Goal: Navigation & Orientation: Find specific page/section

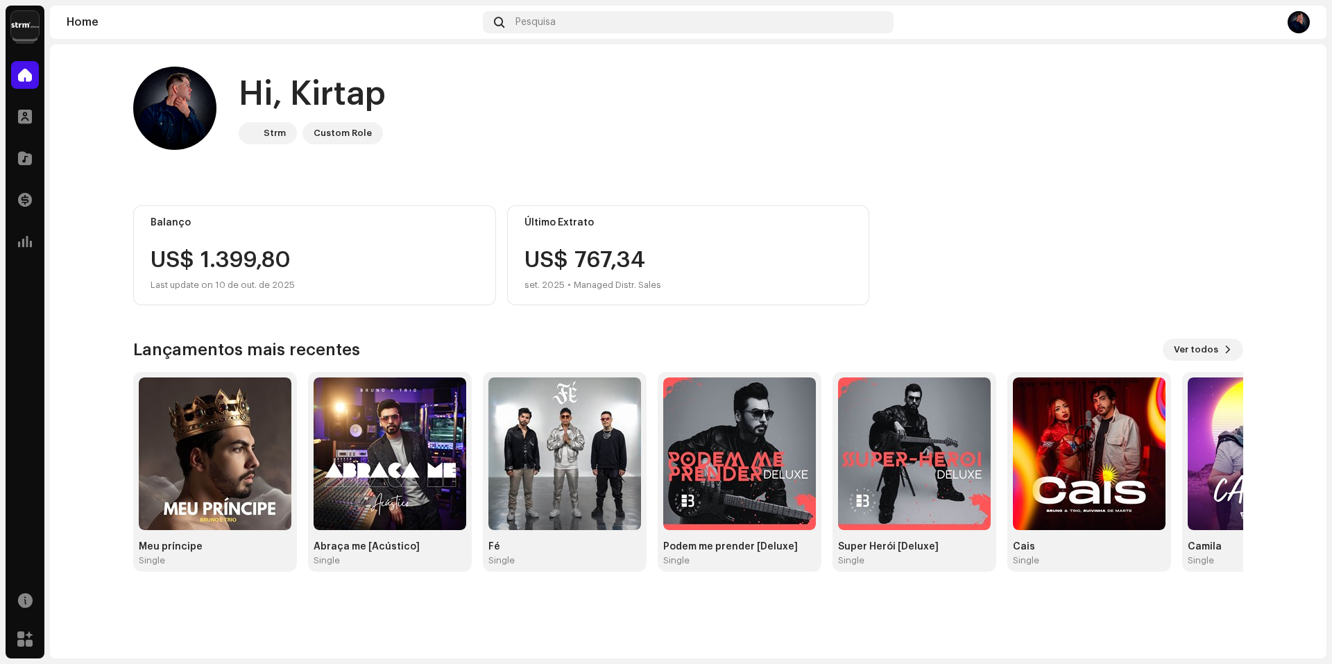
click at [31, 33] on img at bounding box center [25, 25] width 28 height 28
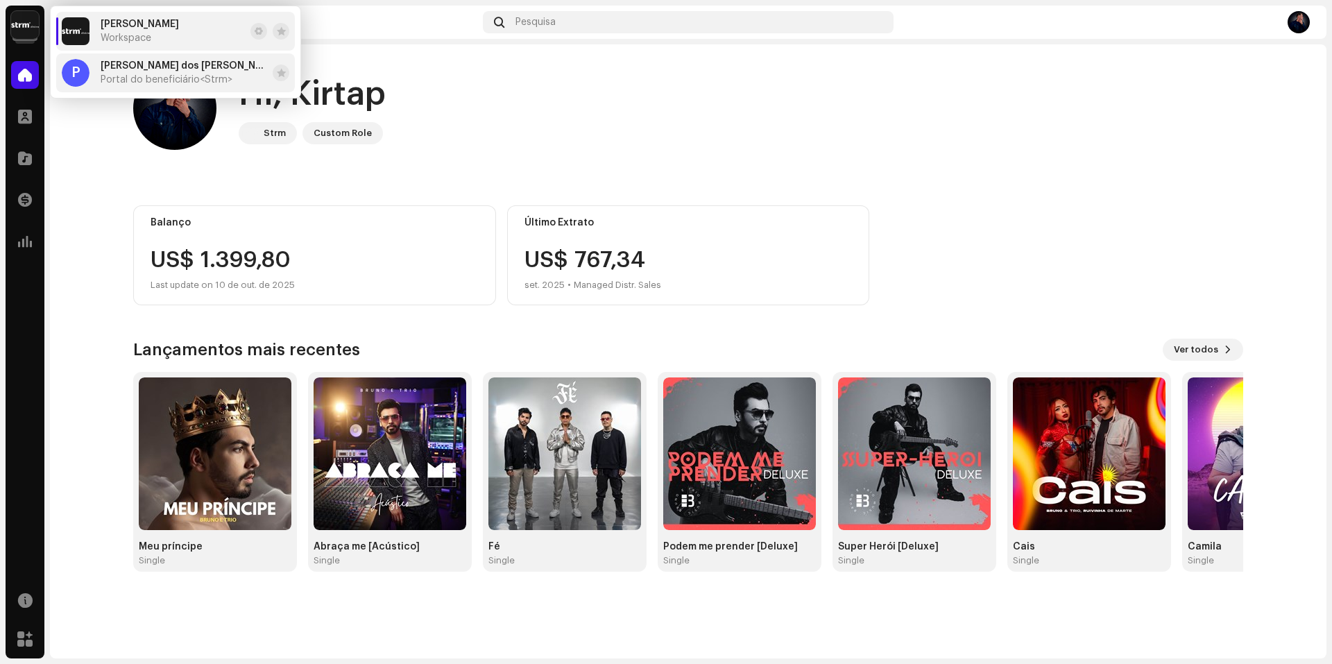
click at [102, 80] on span "Portal do beneficiário <Strm>" at bounding box center [167, 79] width 132 height 11
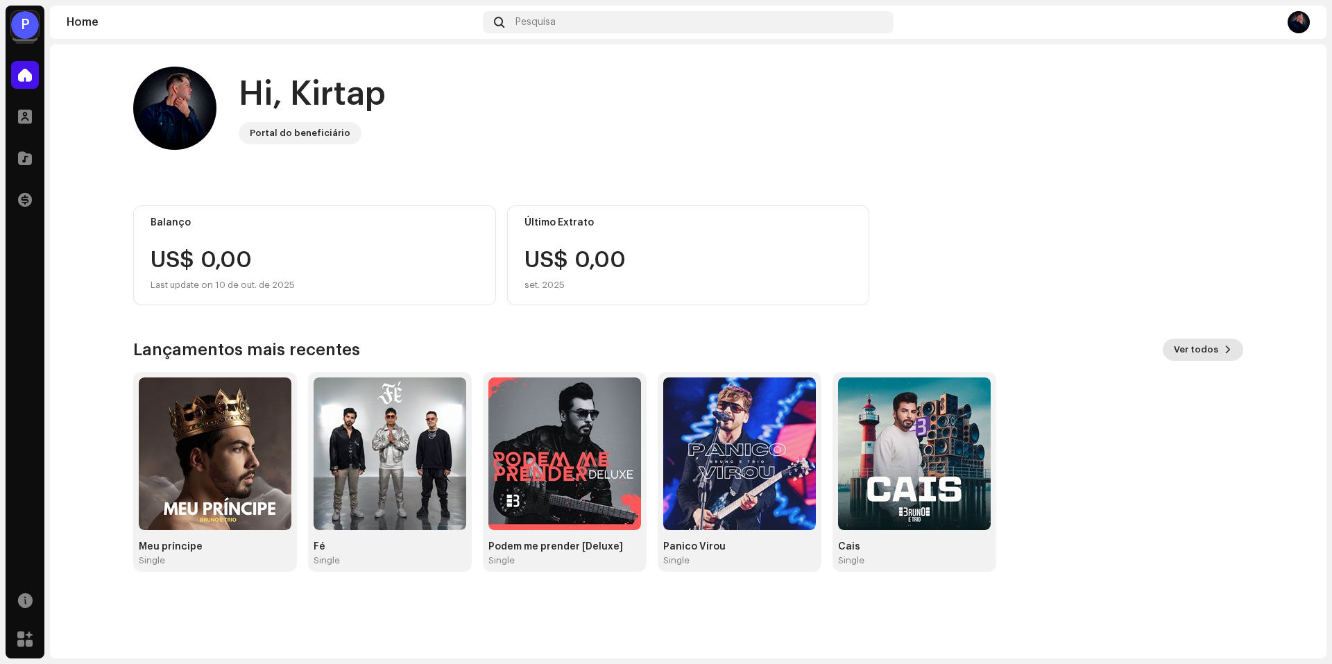
click at [1201, 347] on span "Ver todos" at bounding box center [1196, 350] width 44 height 28
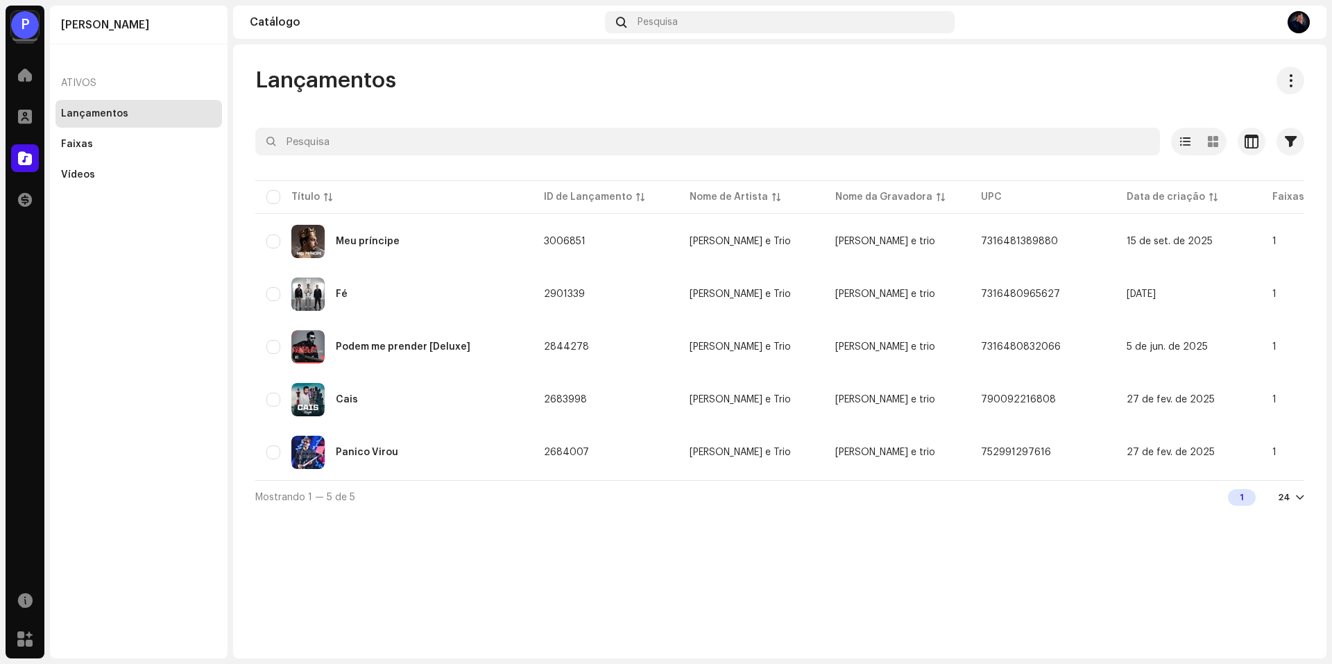
click at [36, 32] on div "P" at bounding box center [25, 25] width 28 height 28
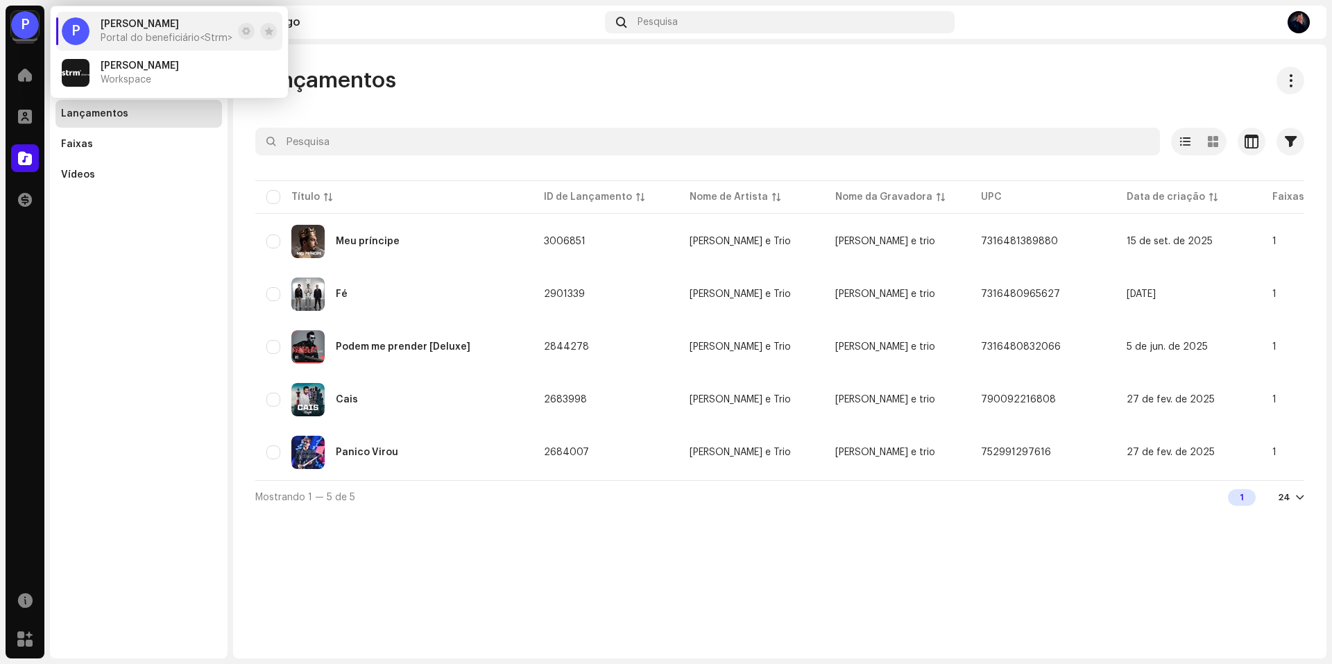
click at [728, 566] on div "Lançamentos Selecionado 0 Opções Filtros Data de lançamento Data inicial - Data…" at bounding box center [779, 351] width 1093 height 614
